Goal: Information Seeking & Learning: Compare options

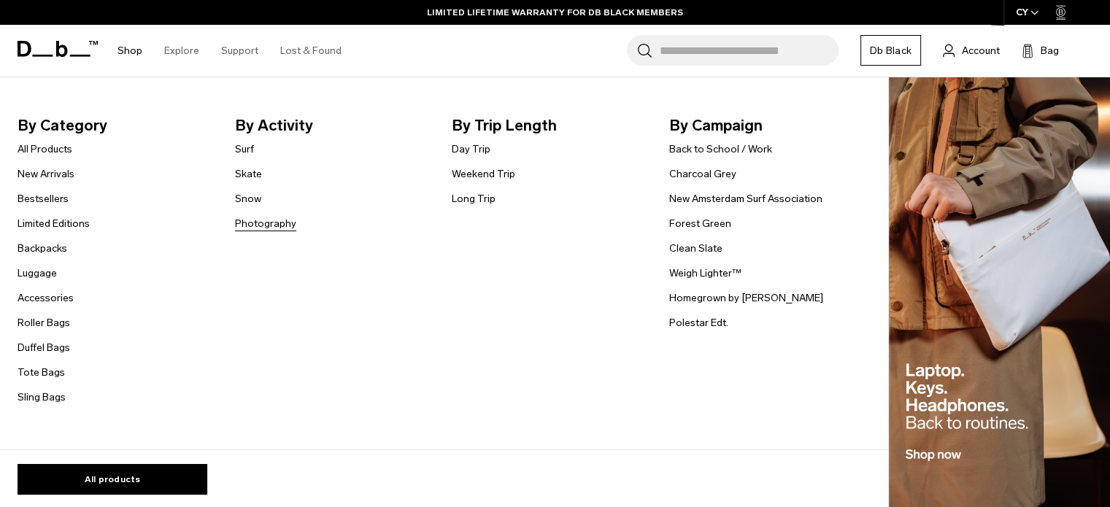
click at [253, 220] on link "Photography" at bounding box center [265, 223] width 61 height 15
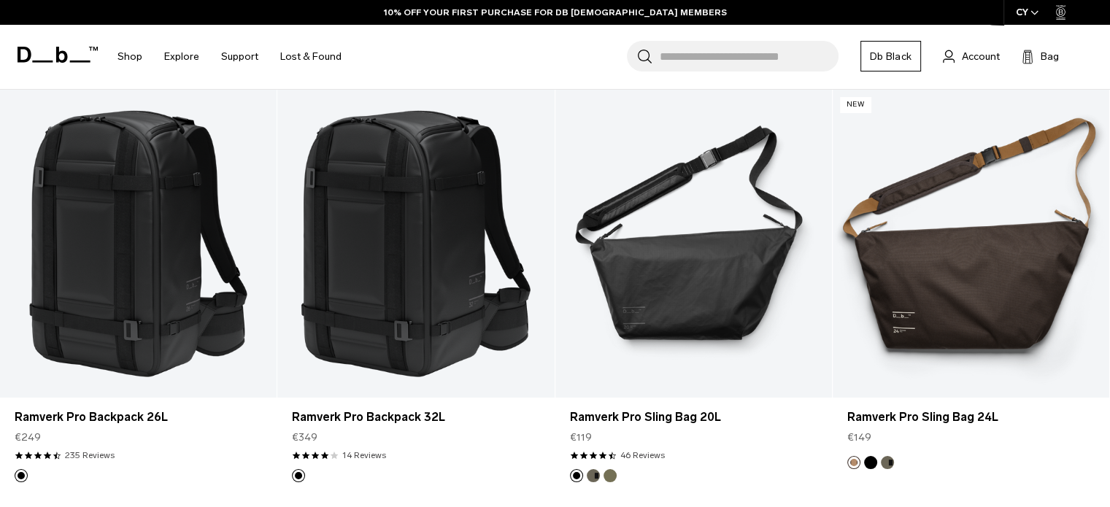
scroll to position [283, 0]
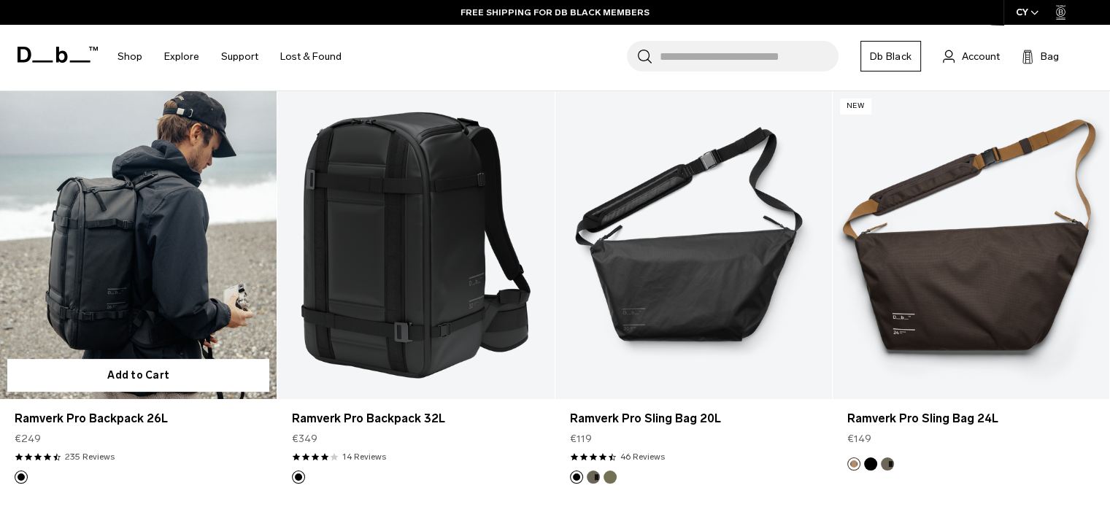
click at [134, 261] on link "Ramverk Pro Backpack 26L" at bounding box center [138, 244] width 277 height 307
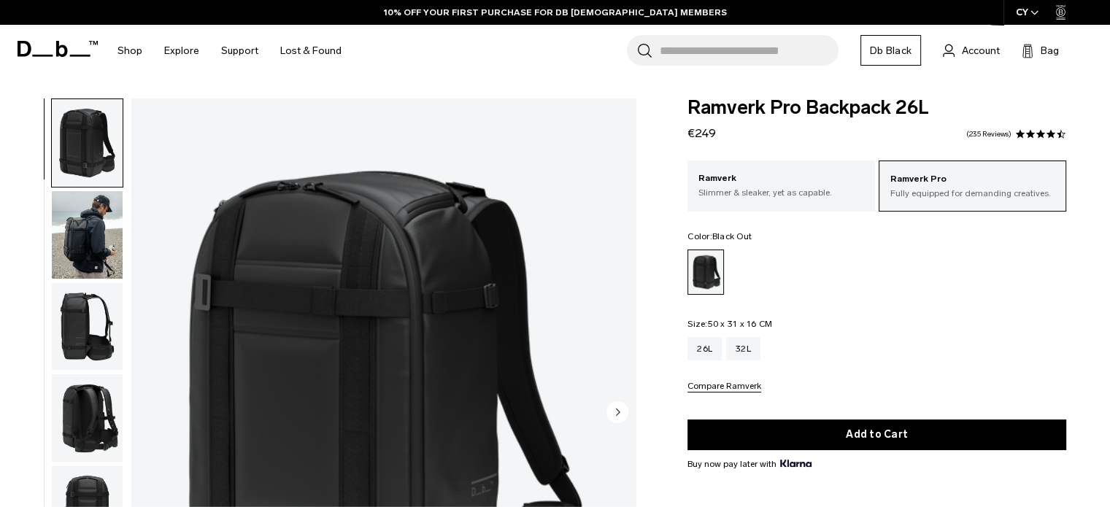
click at [697, 107] on span "Ramverk Pro Backpack 26L" at bounding box center [877, 108] width 379 height 19
copy span "Ramverk"
click at [694, 53] on input "Search for Bags, Luggage..." at bounding box center [749, 50] width 179 height 31
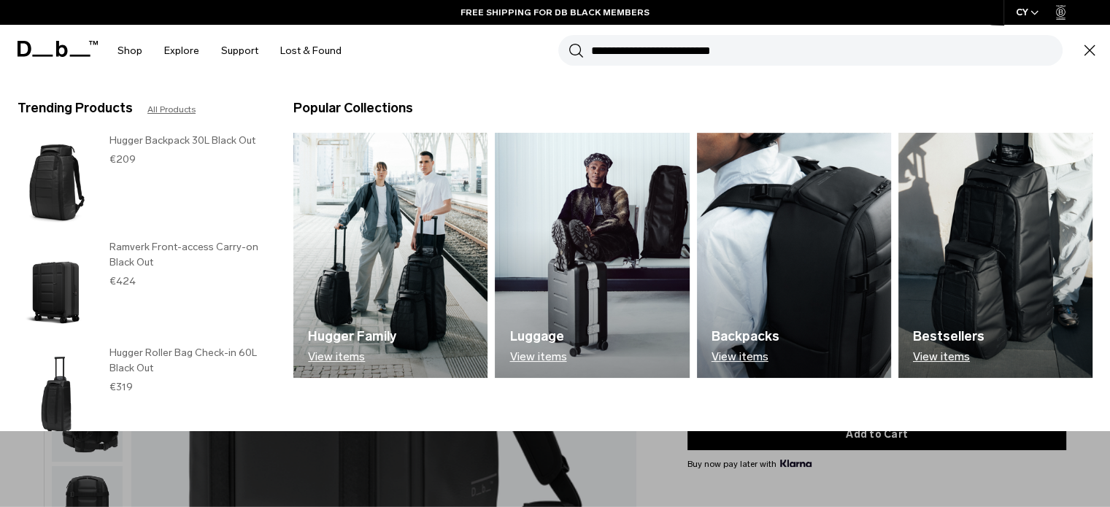
paste input "*******"
type input "*******"
click at [569, 42] on button "Search" at bounding box center [576, 50] width 15 height 16
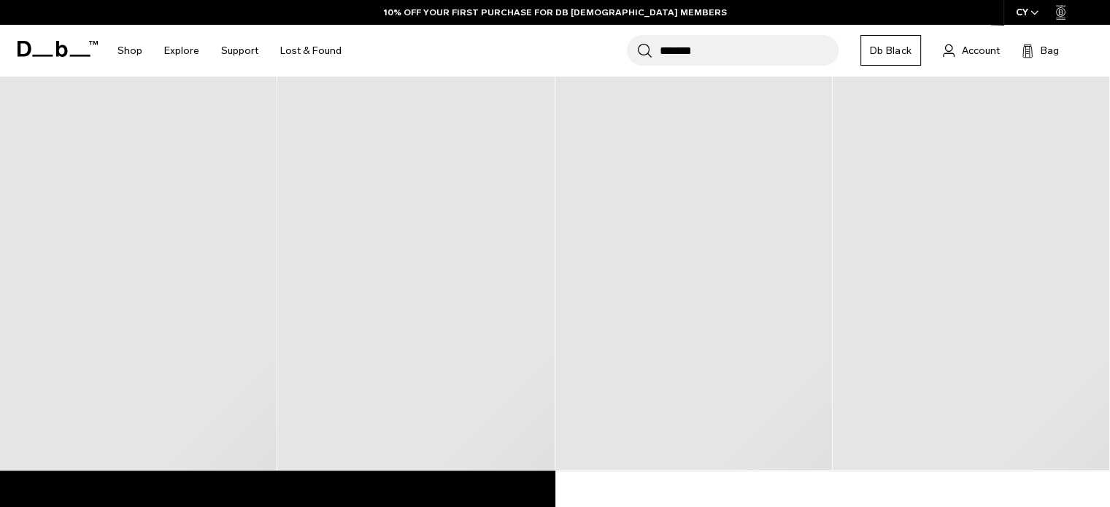
scroll to position [277, 0]
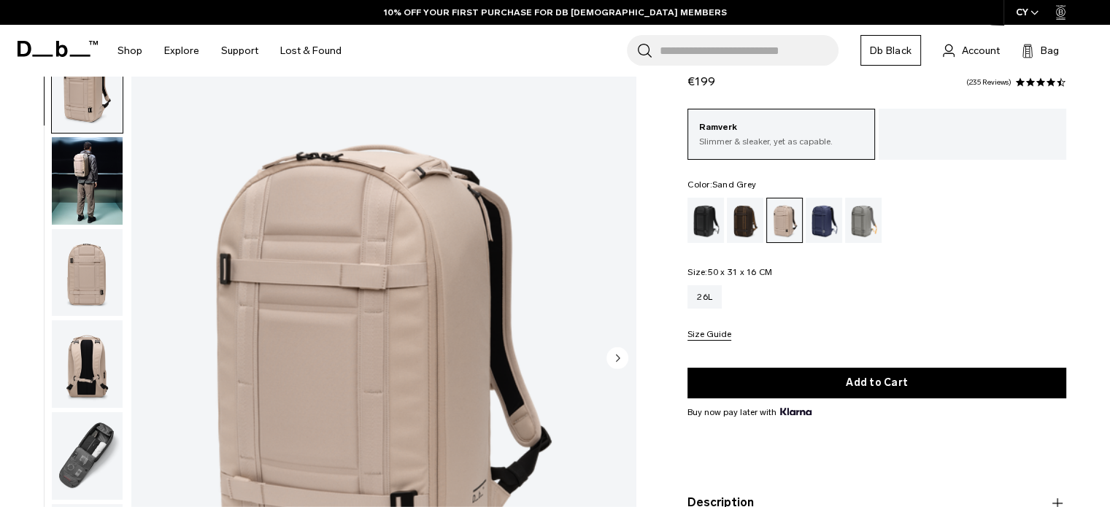
scroll to position [54, 0]
click at [832, 220] on div "Blue Hour" at bounding box center [824, 220] width 37 height 45
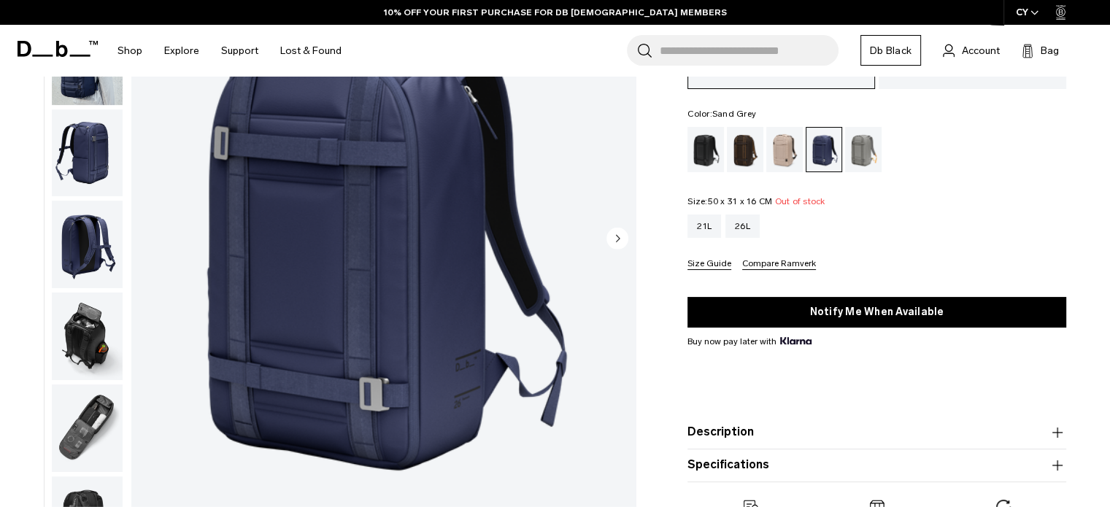
scroll to position [174, 0]
click at [867, 148] on div "Sand Grey" at bounding box center [863, 149] width 37 height 45
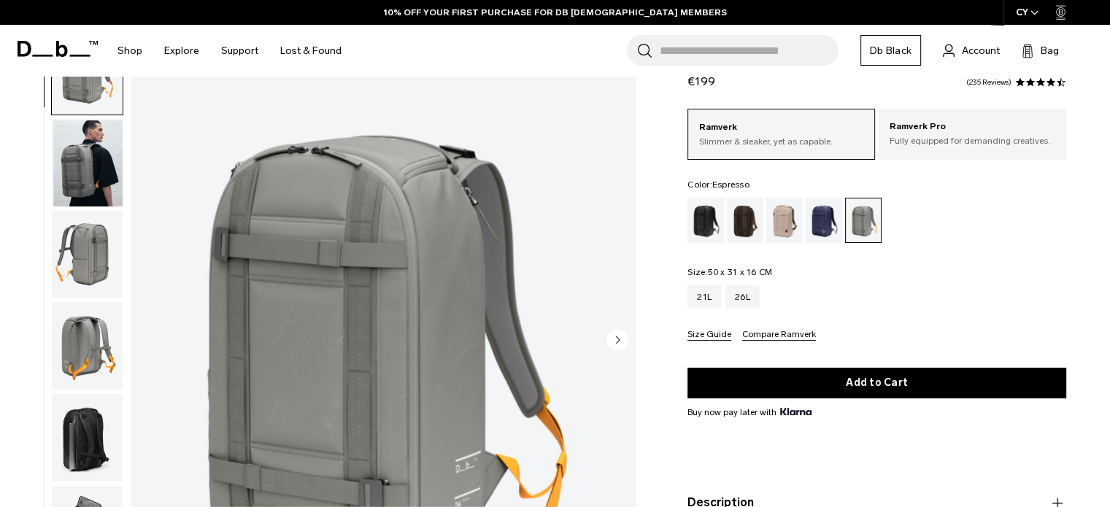
scroll to position [72, 0]
click at [740, 223] on div "Espresso" at bounding box center [745, 220] width 37 height 45
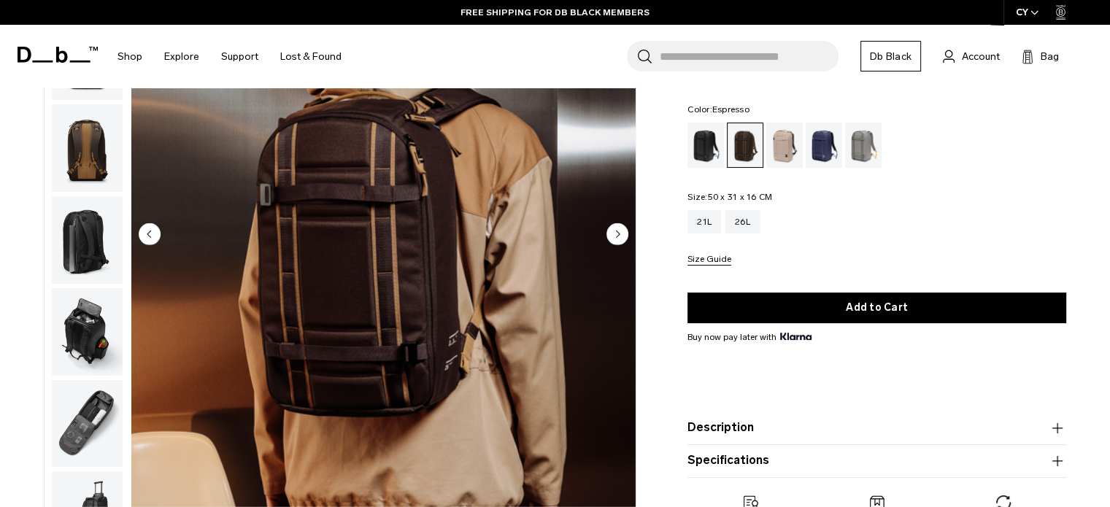
scroll to position [177, 0]
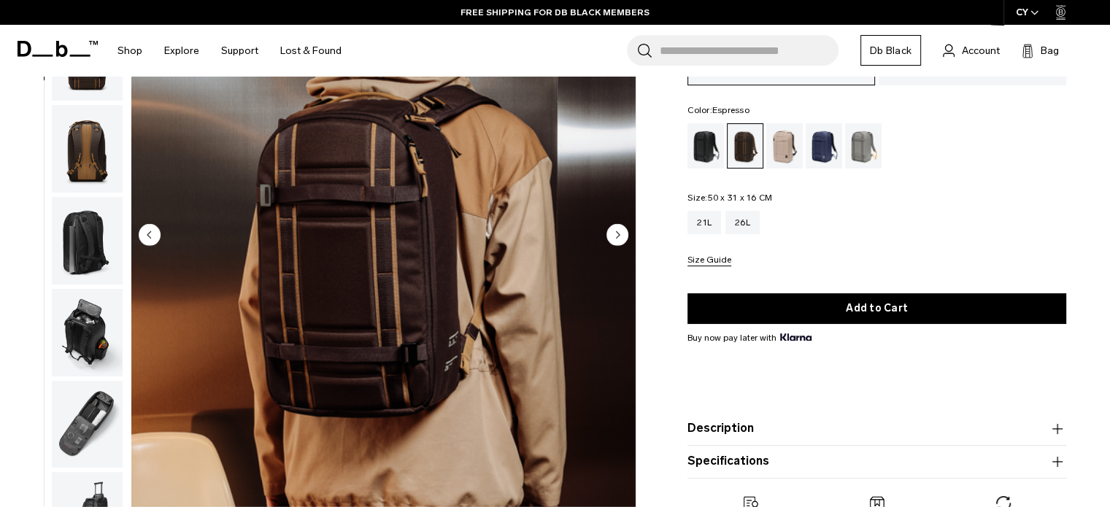
click at [629, 226] on img "2 / 8" at bounding box center [383, 236] width 504 height 630
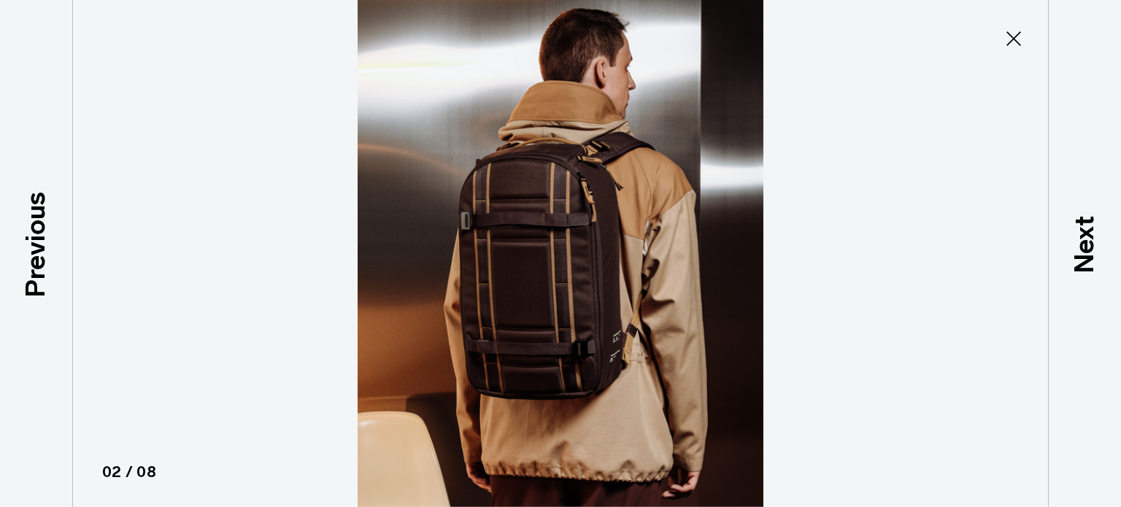
click at [629, 227] on img at bounding box center [560, 253] width 657 height 507
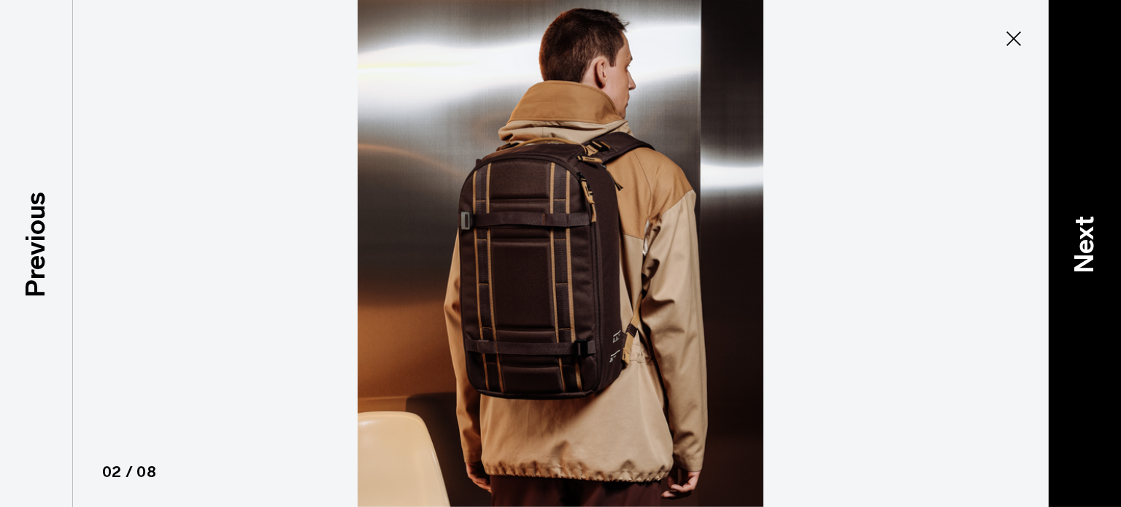
click at [1075, 246] on p "Next" at bounding box center [1084, 245] width 39 height 58
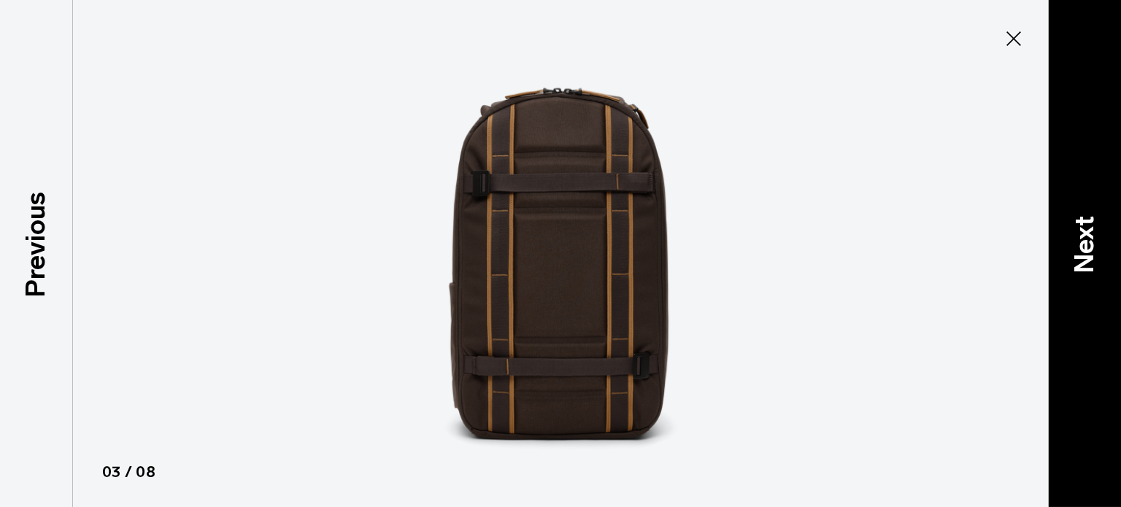
click at [1075, 246] on p "Next" at bounding box center [1084, 245] width 39 height 58
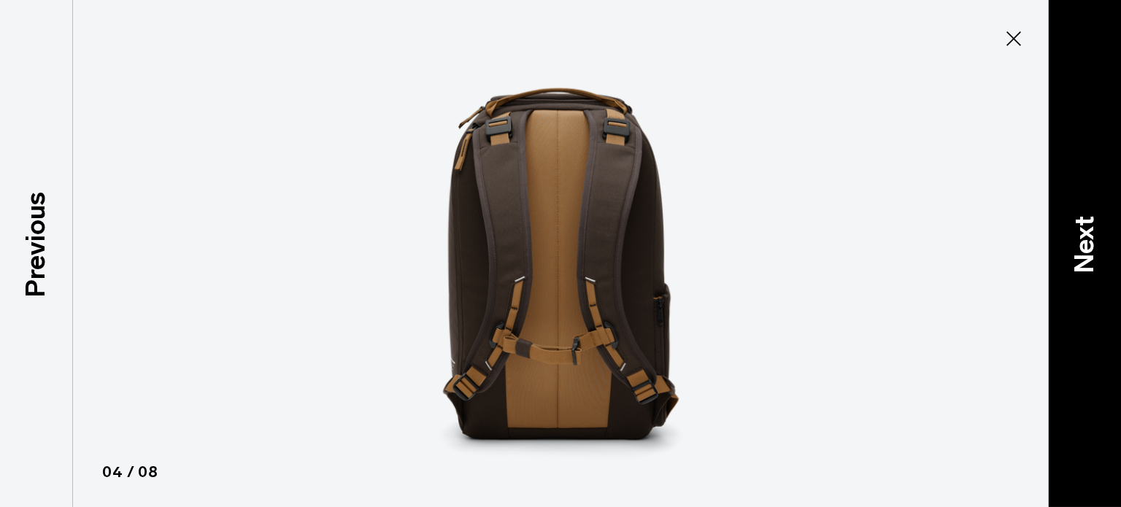
click at [1075, 246] on p "Next" at bounding box center [1084, 245] width 39 height 58
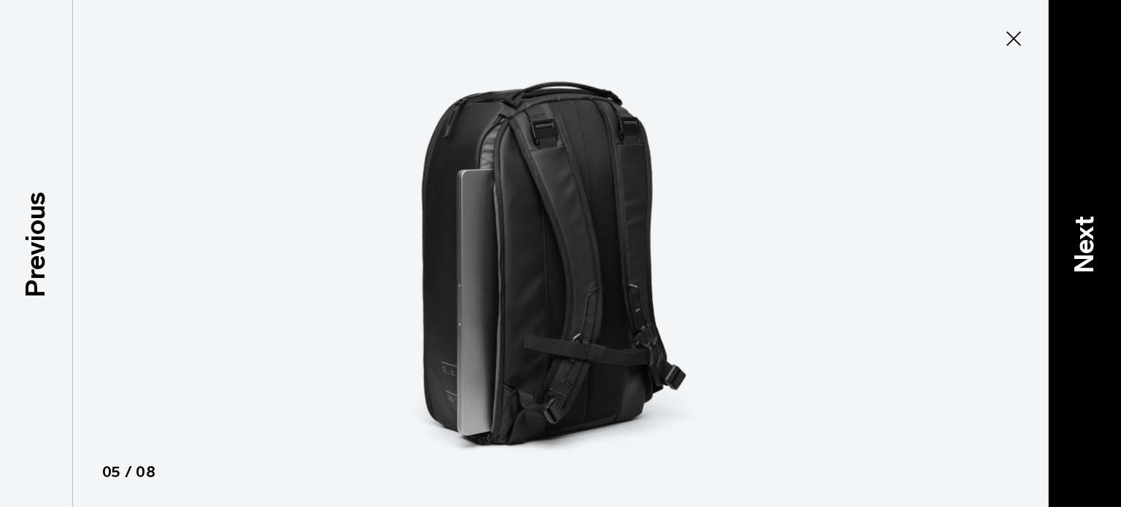
click at [1075, 246] on p "Next" at bounding box center [1084, 245] width 39 height 58
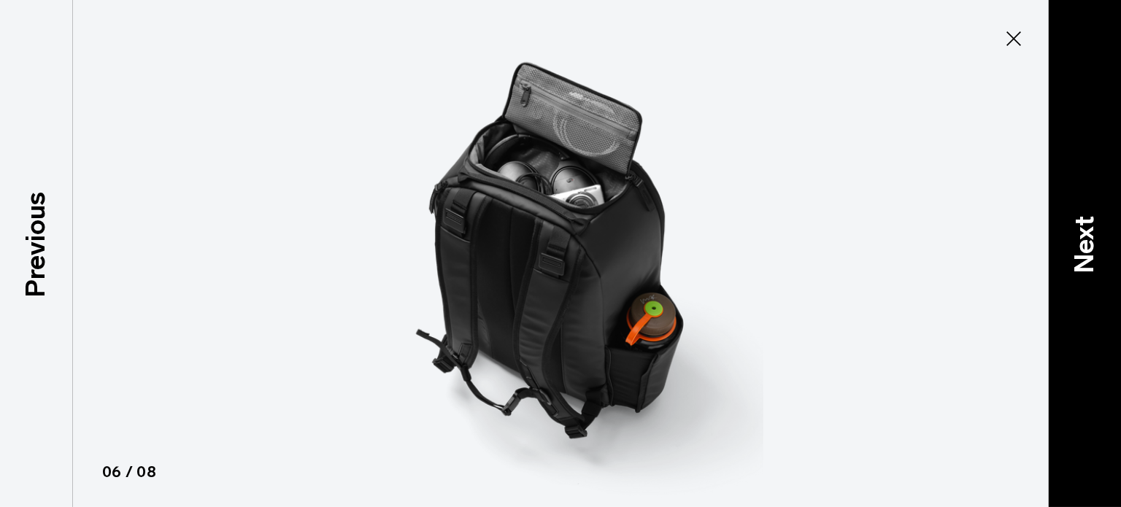
click at [1075, 246] on p "Next" at bounding box center [1084, 245] width 39 height 58
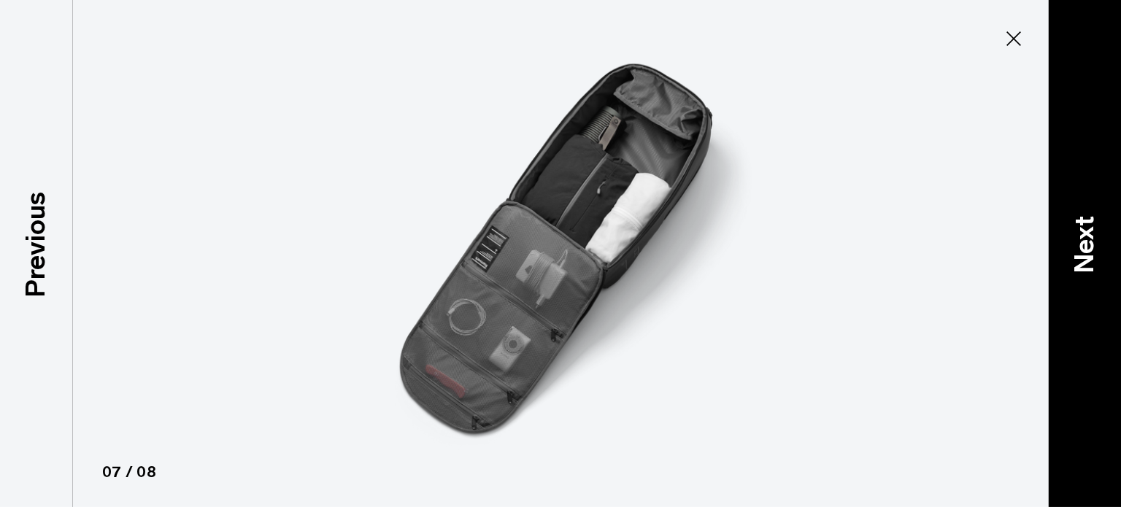
click at [1075, 246] on p "Next" at bounding box center [1084, 245] width 39 height 58
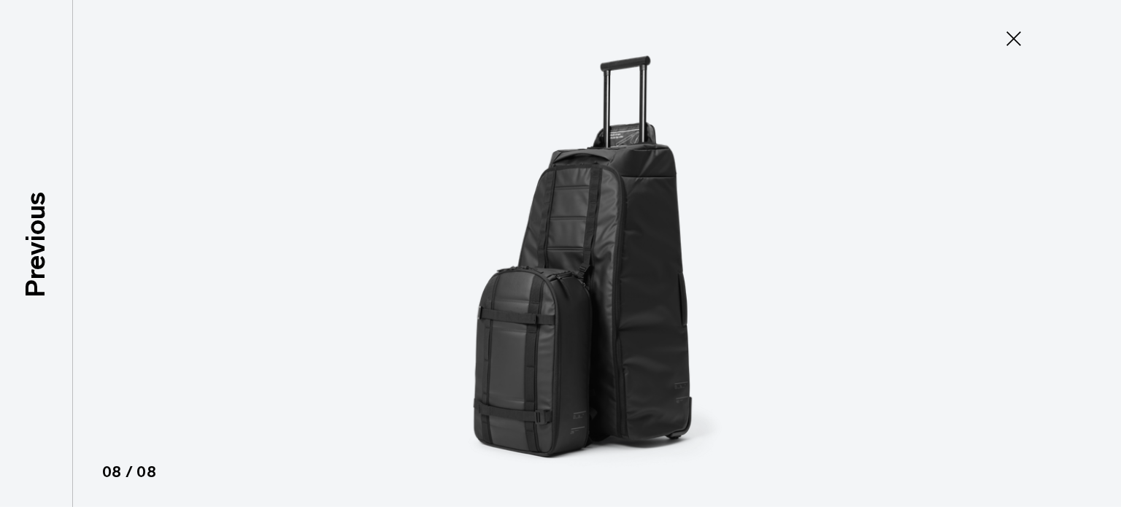
click at [1076, 250] on div at bounding box center [560, 253] width 1121 height 507
click at [1008, 43] on icon at bounding box center [1013, 38] width 23 height 23
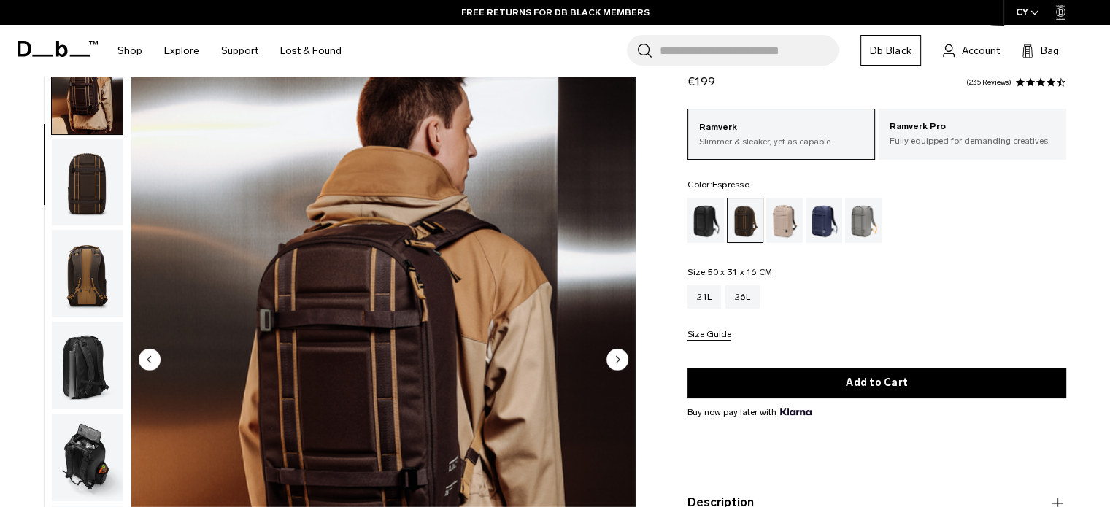
scroll to position [54, 0]
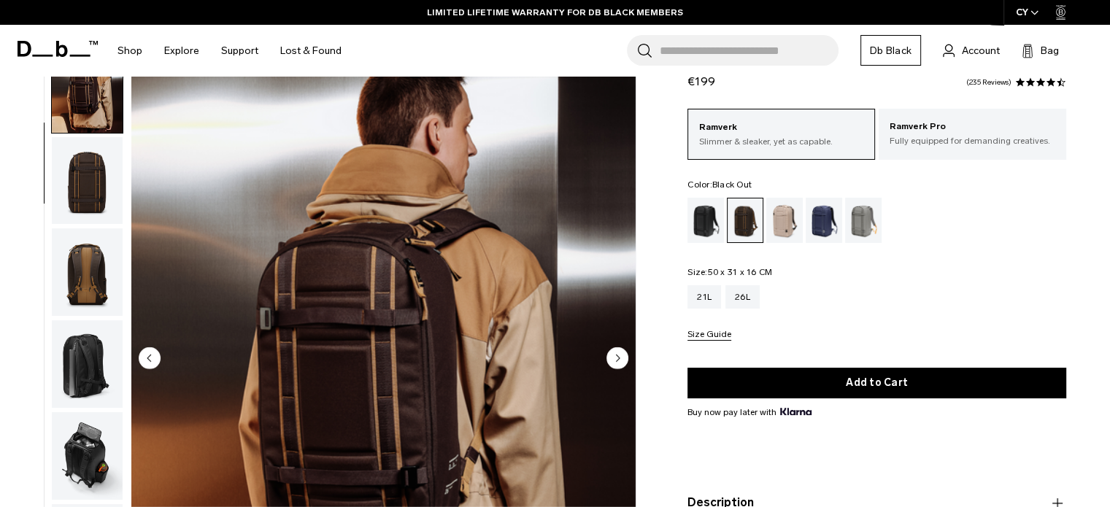
click at [695, 210] on div "Black Out" at bounding box center [706, 220] width 37 height 45
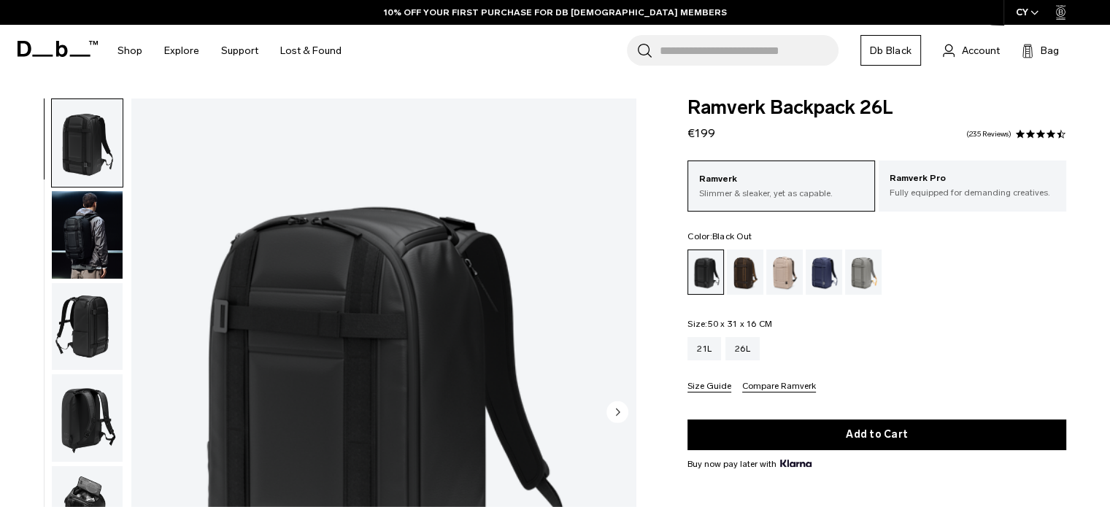
click at [110, 217] on img "button" at bounding box center [87, 235] width 71 height 88
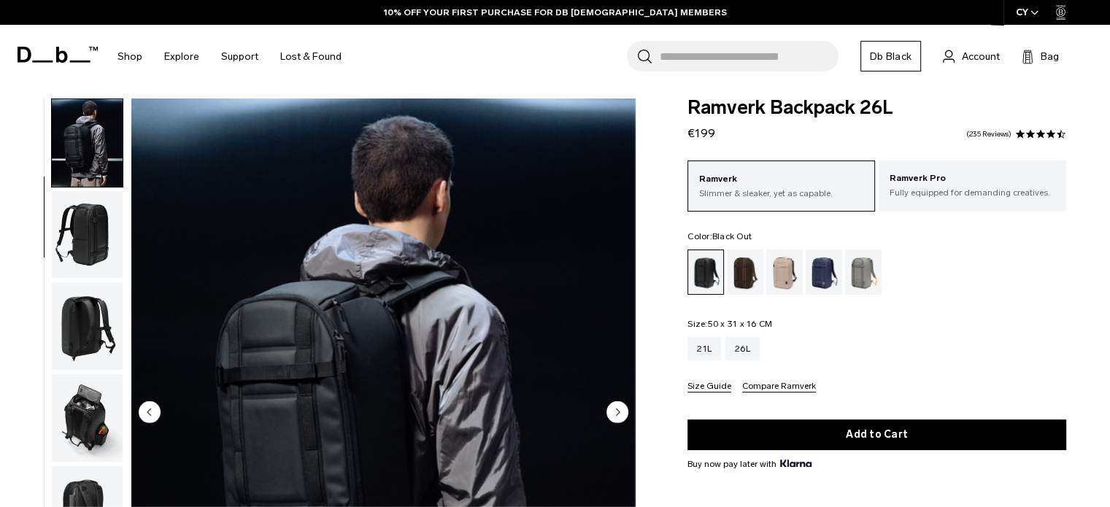
scroll to position [131, 0]
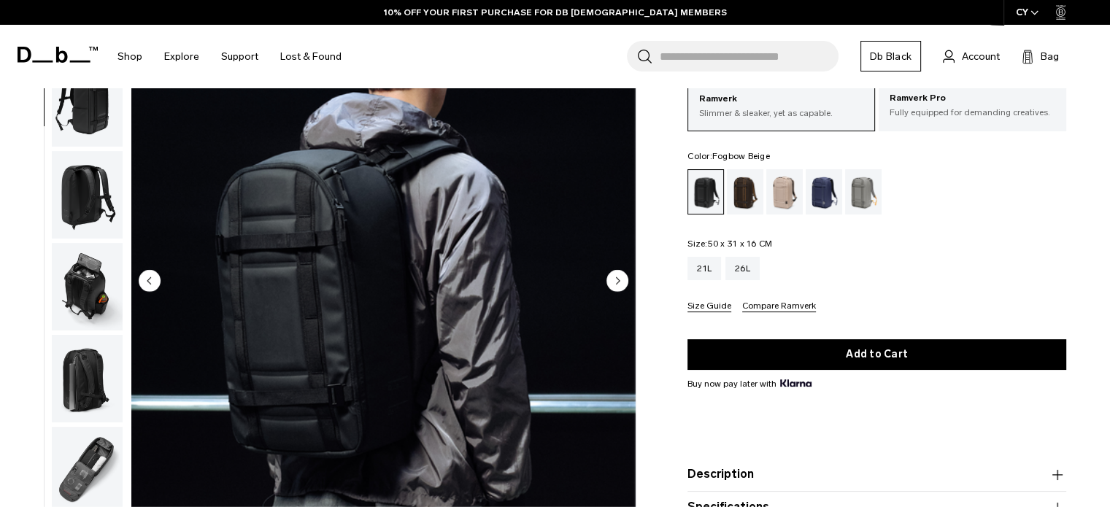
click at [789, 189] on div "Fogbow Beige" at bounding box center [785, 191] width 37 height 45
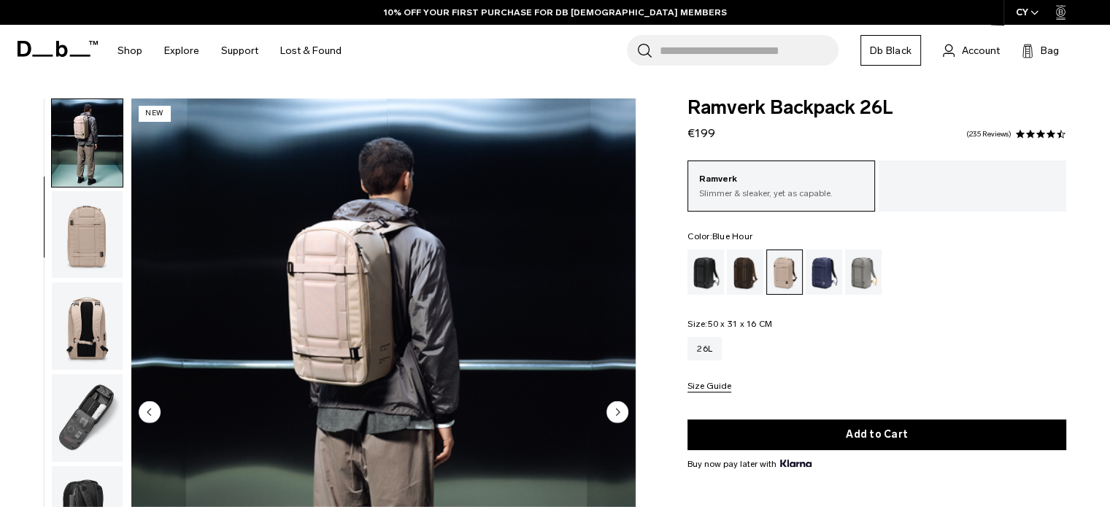
click at [824, 266] on div "Blue Hour" at bounding box center [824, 272] width 37 height 45
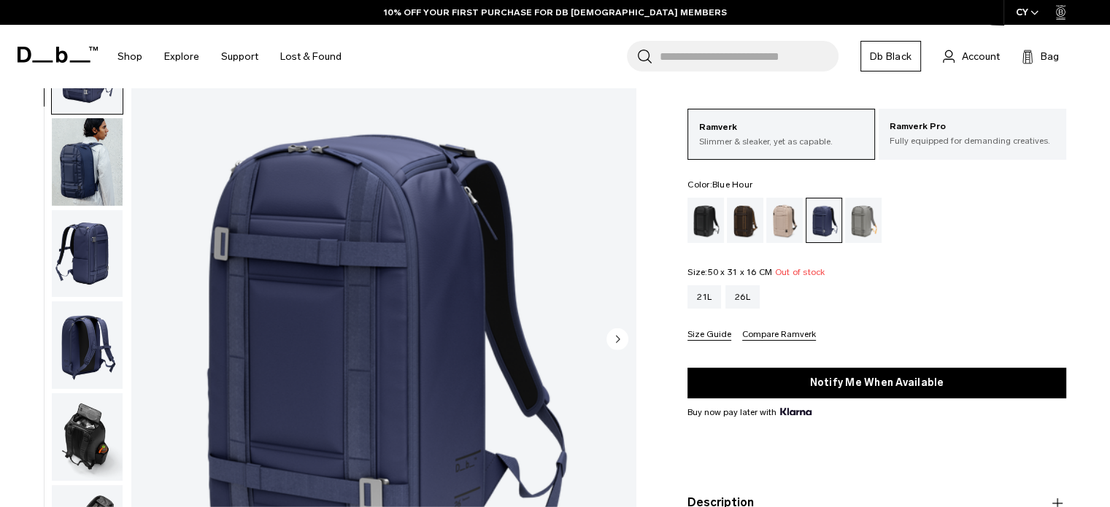
scroll to position [126, 0]
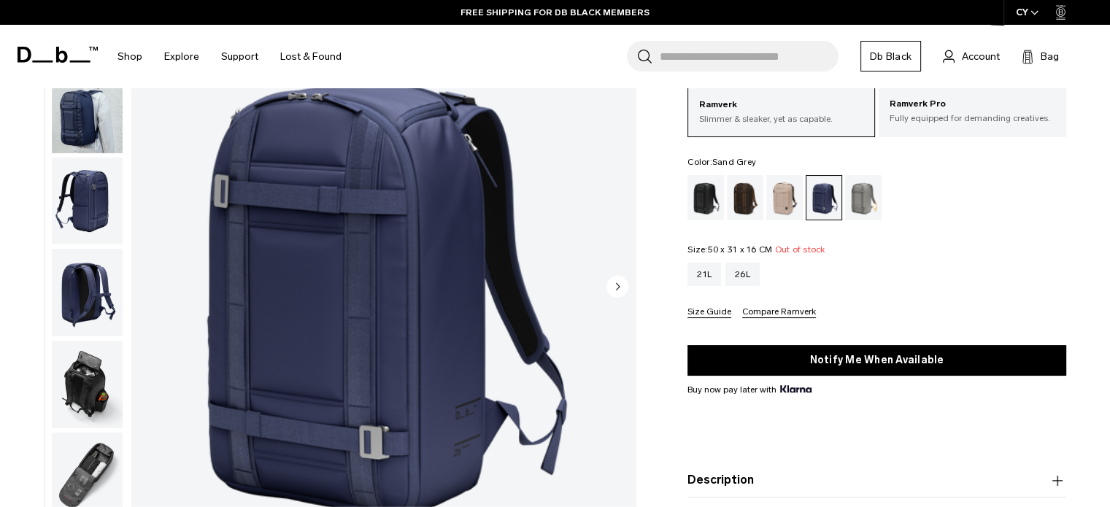
click at [865, 195] on div "Sand Grey" at bounding box center [863, 197] width 37 height 45
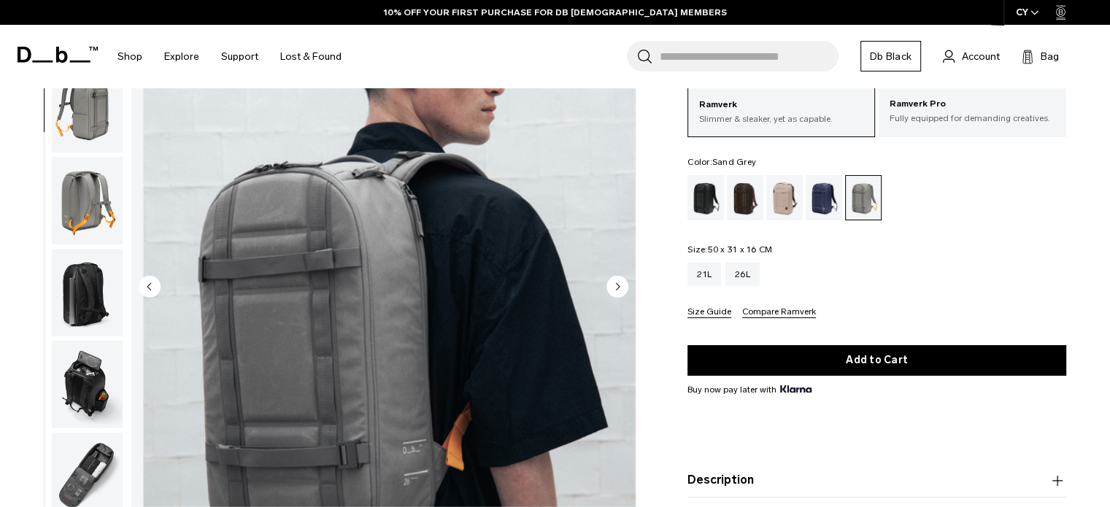
scroll to position [218, 0]
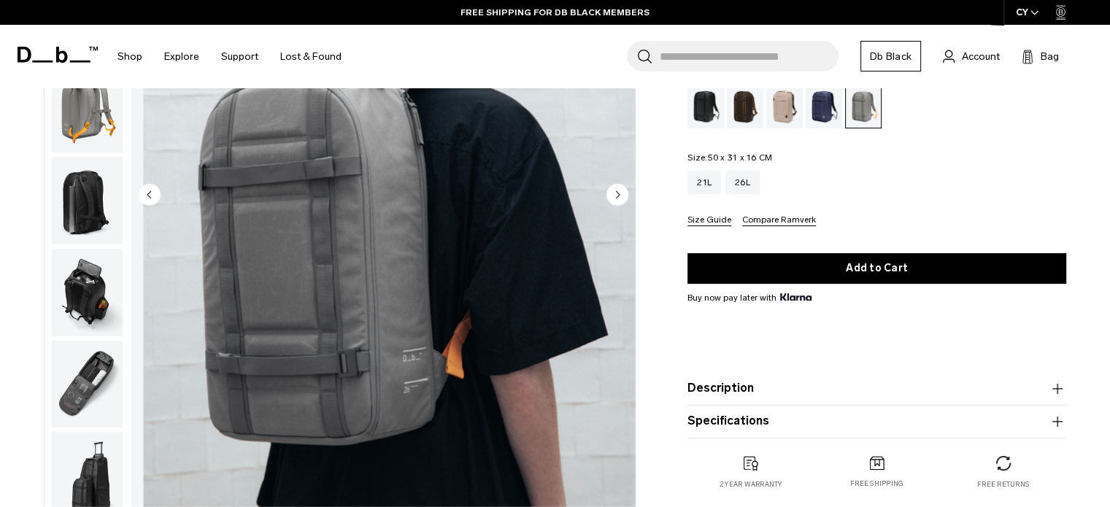
click at [101, 225] on img "button" at bounding box center [87, 201] width 71 height 88
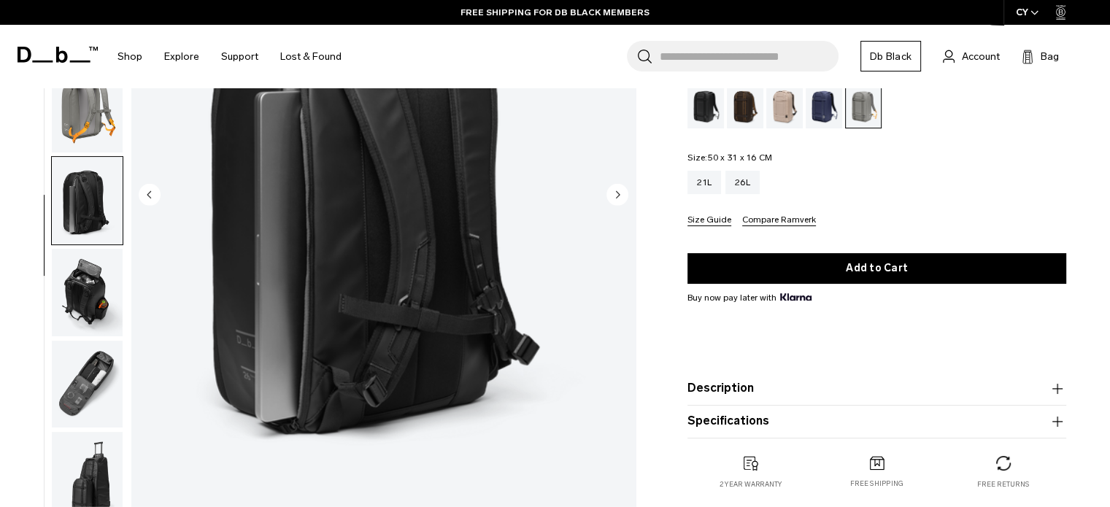
scroll to position [102, 0]
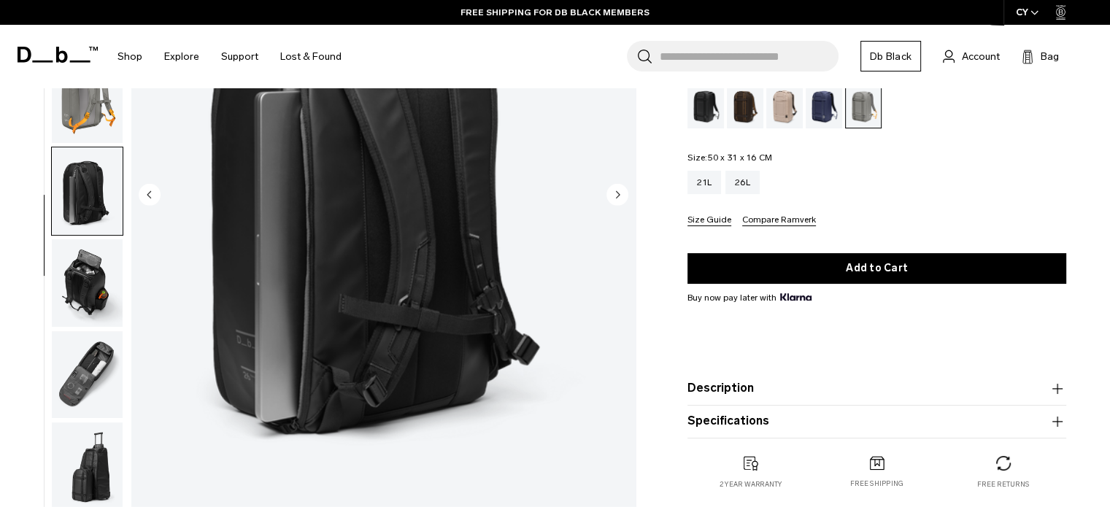
click at [93, 279] on img "button" at bounding box center [87, 283] width 71 height 88
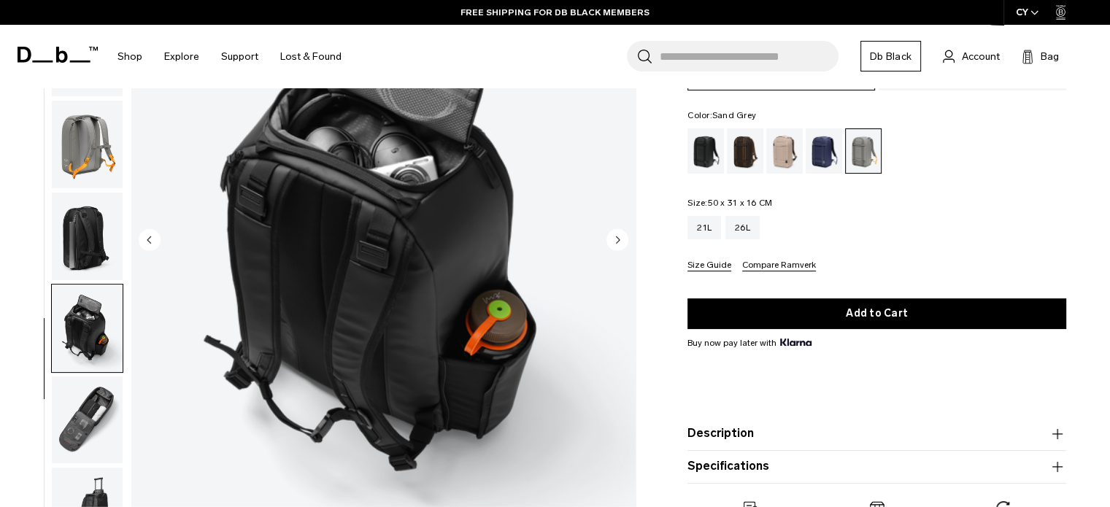
scroll to position [174, 0]
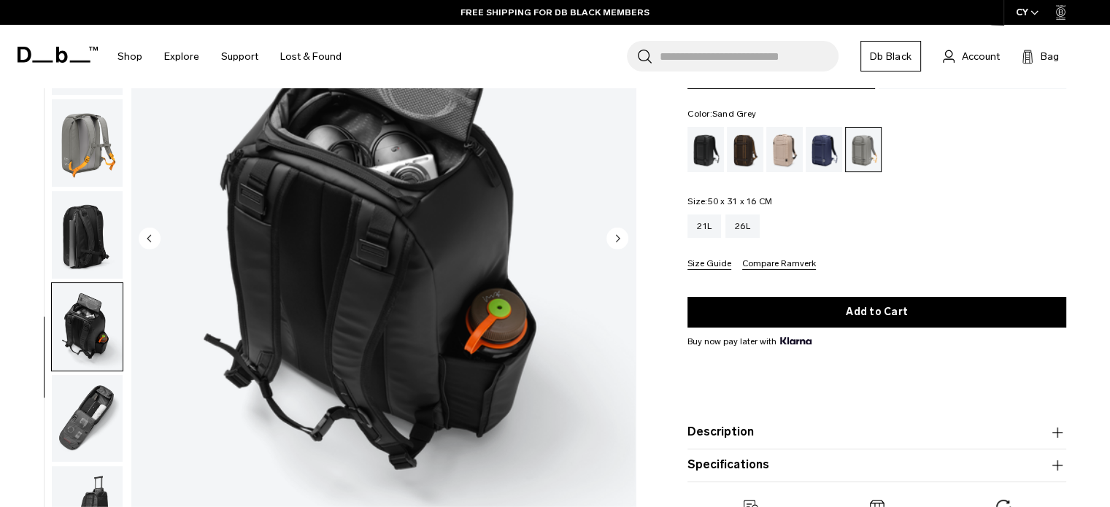
click at [88, 402] on img "button" at bounding box center [87, 419] width 71 height 88
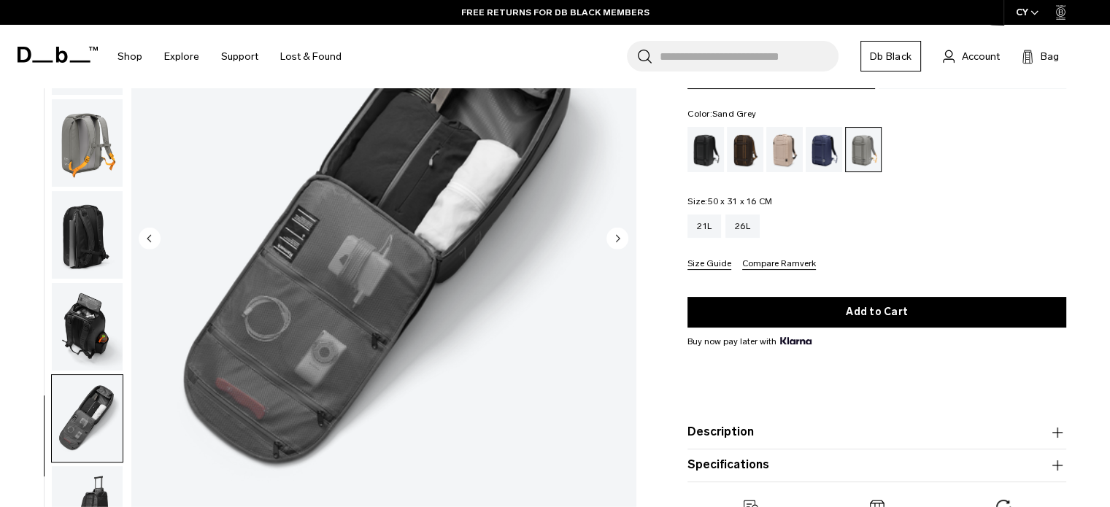
click at [96, 297] on img "button" at bounding box center [87, 327] width 71 height 88
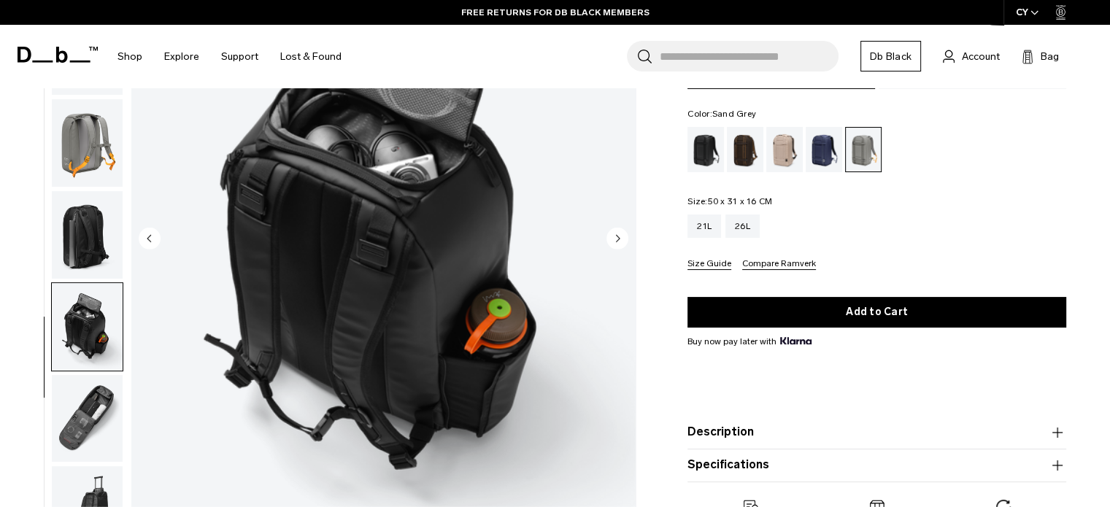
click at [99, 154] on img "button" at bounding box center [87, 143] width 71 height 88
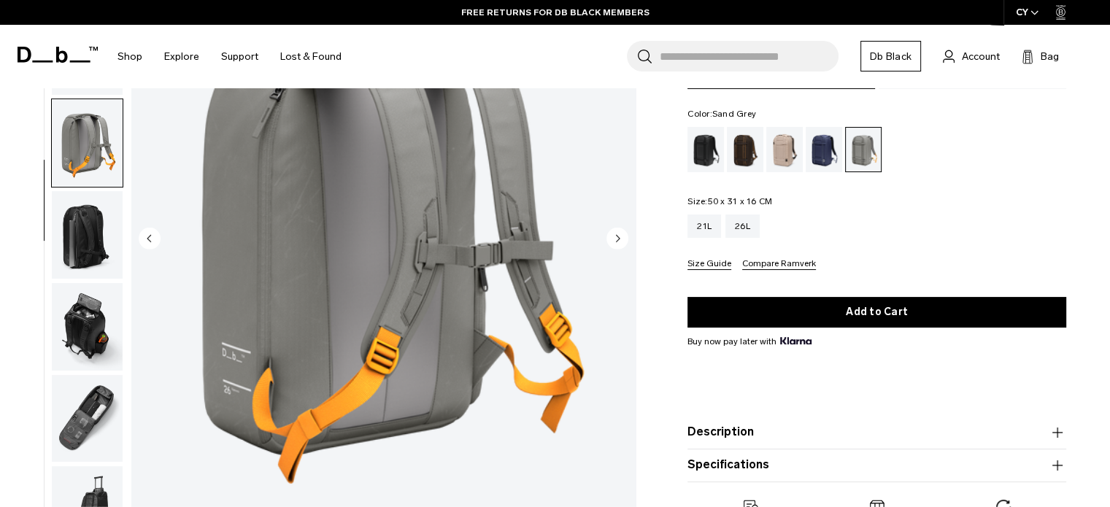
scroll to position [80, 0]
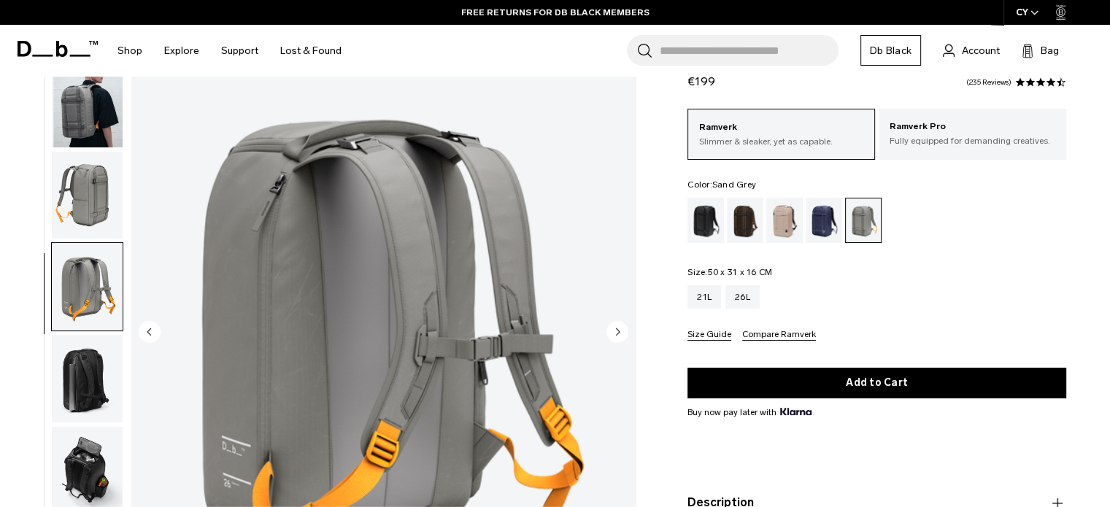
click at [88, 116] on img "button" at bounding box center [87, 104] width 71 height 88
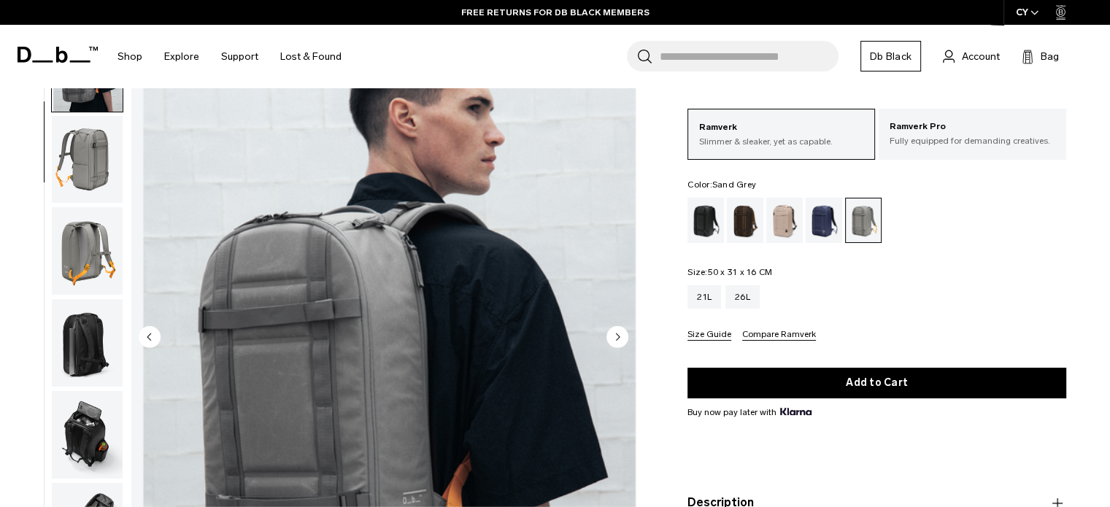
scroll to position [76, 0]
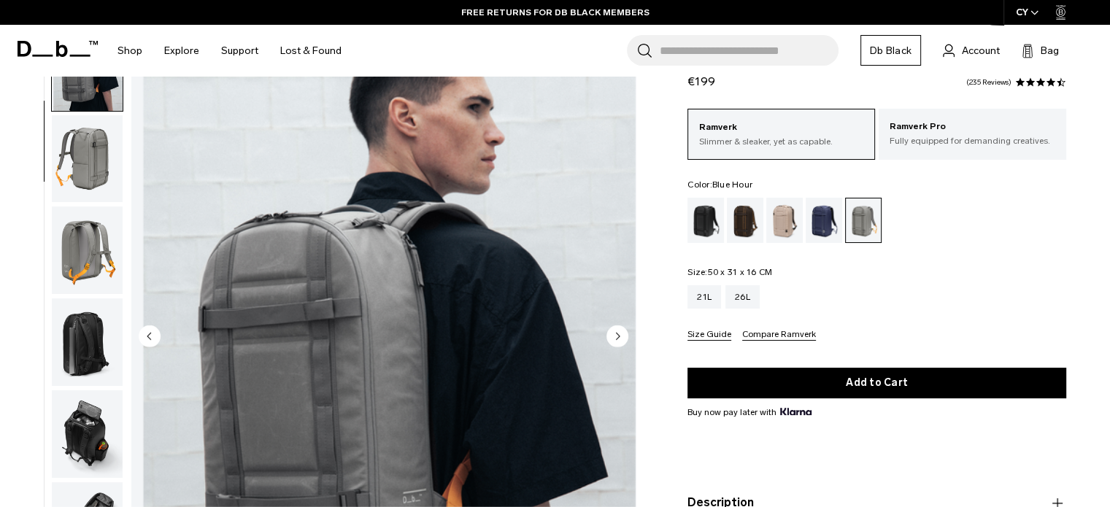
click at [806, 217] on div "Blue Hour" at bounding box center [824, 220] width 37 height 45
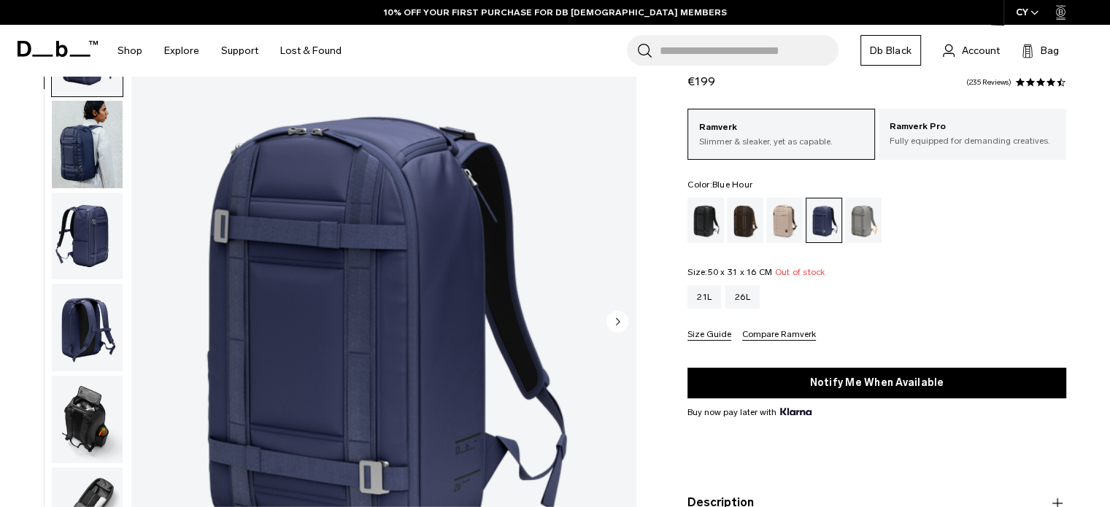
click at [73, 142] on img "button" at bounding box center [87, 145] width 71 height 88
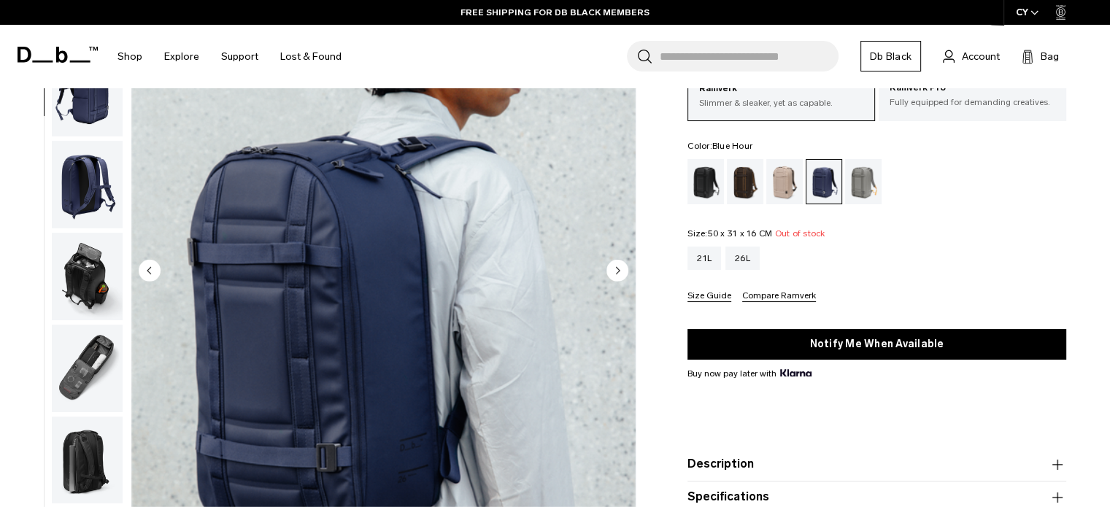
scroll to position [164, 0]
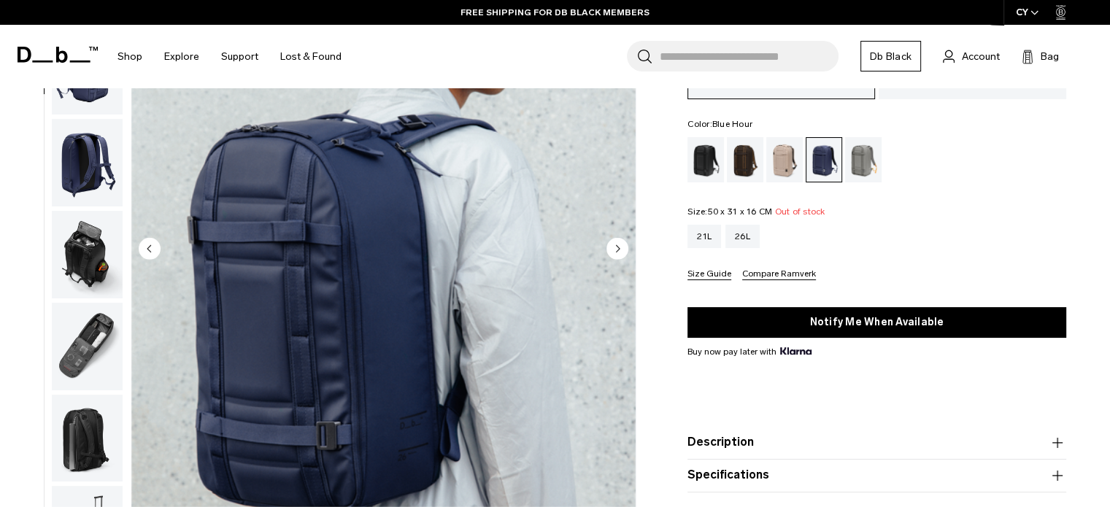
click at [264, 297] on img "2 / 8" at bounding box center [383, 250] width 504 height 630
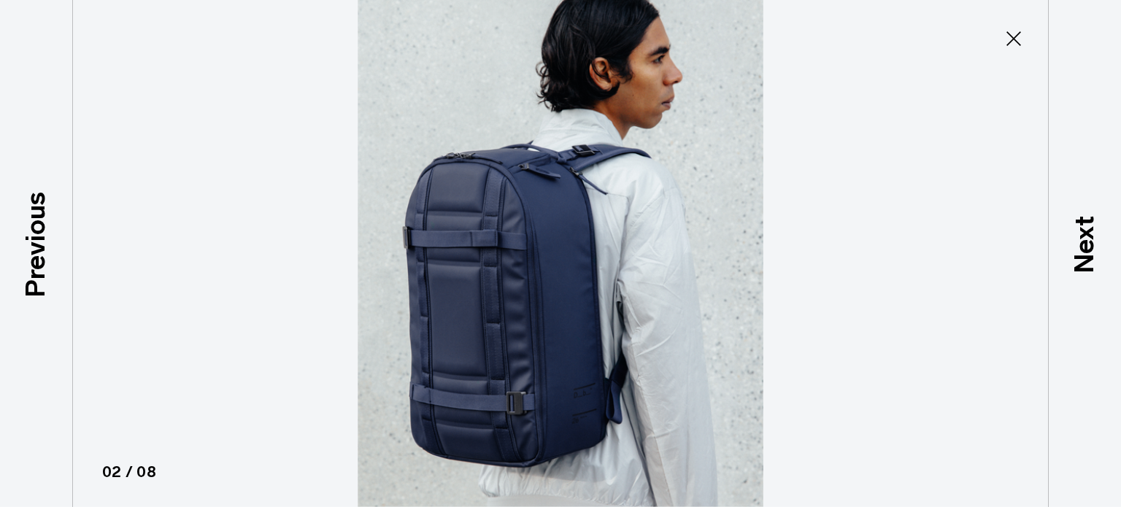
click at [1007, 39] on icon at bounding box center [1013, 38] width 23 height 23
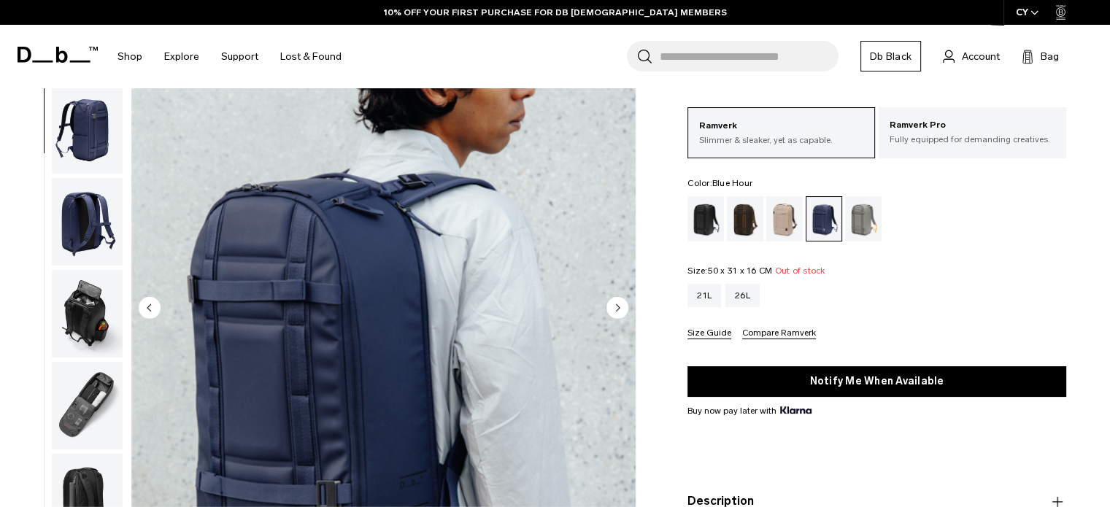
scroll to position [0, 0]
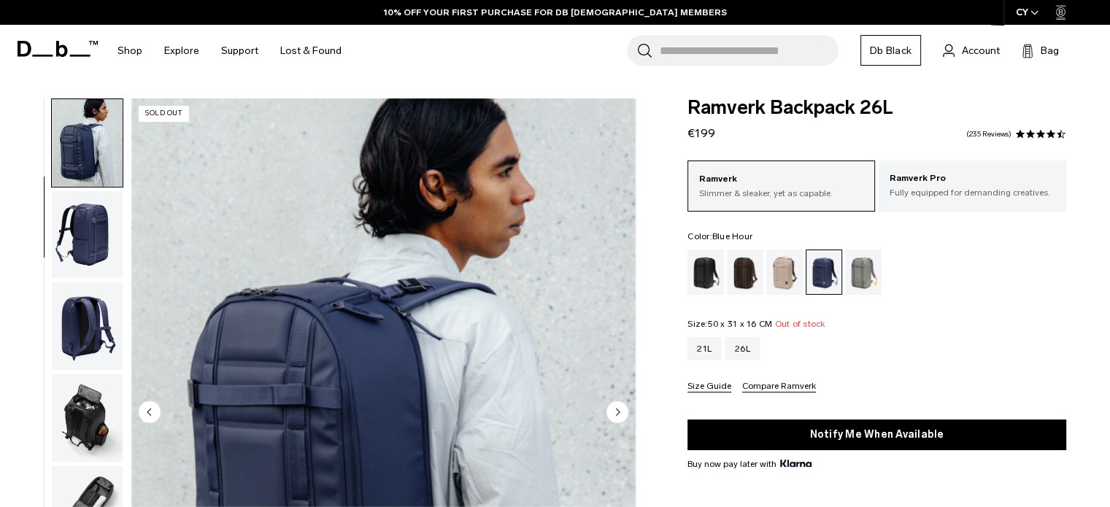
click at [756, 53] on input "Search for Bags, Luggage..." at bounding box center [749, 50] width 179 height 31
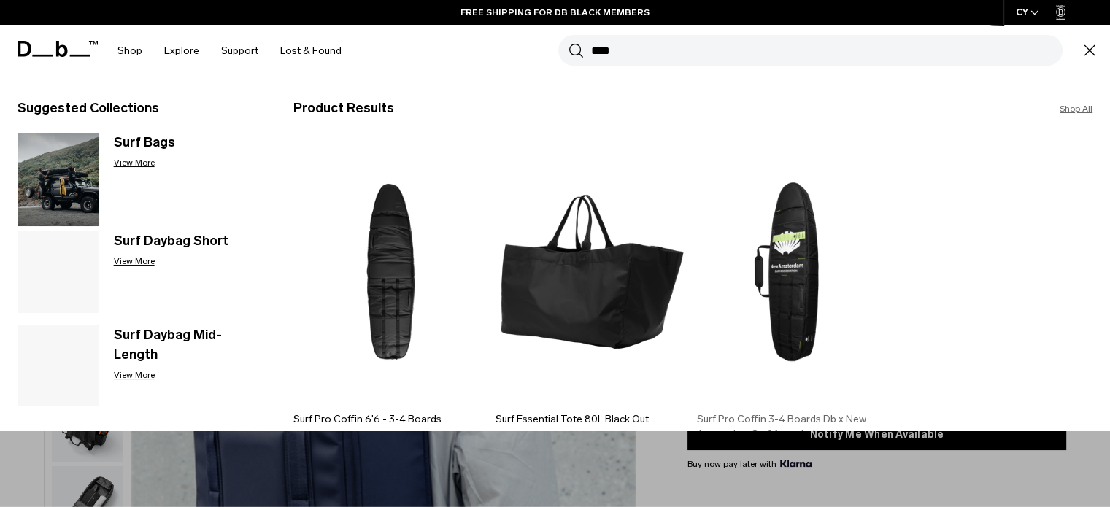
type input "****"
click at [810, 277] on img at bounding box center [794, 272] width 194 height 262
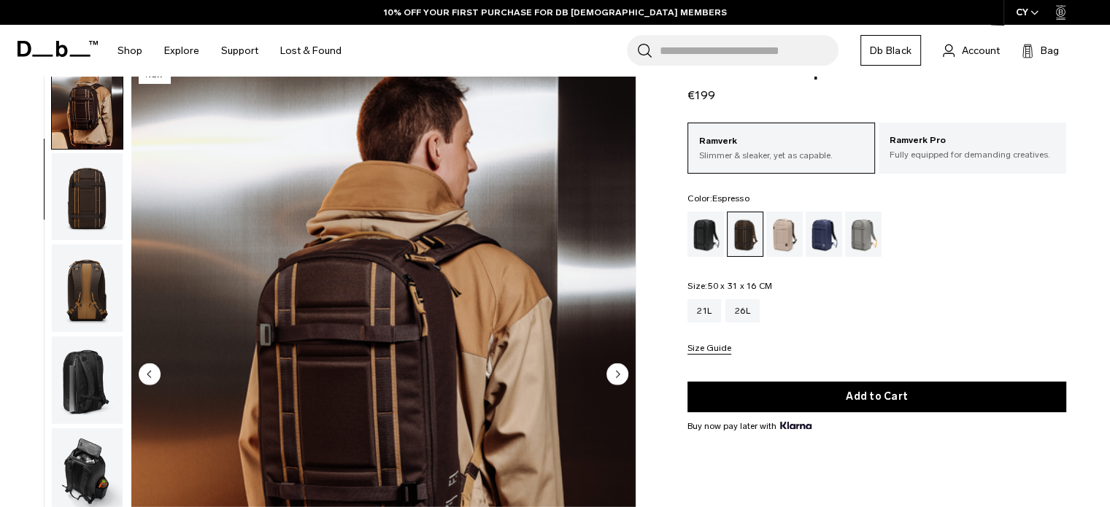
click at [485, 194] on img "2 / 8" at bounding box center [383, 376] width 504 height 630
